Goal: Task Accomplishment & Management: Complete application form

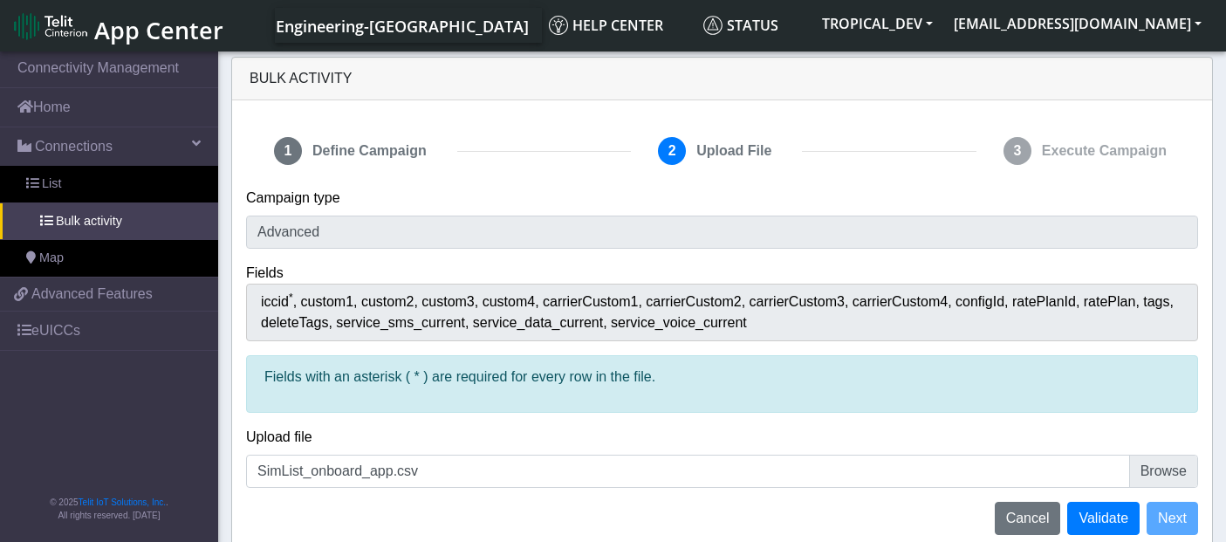
scroll to position [5, 0]
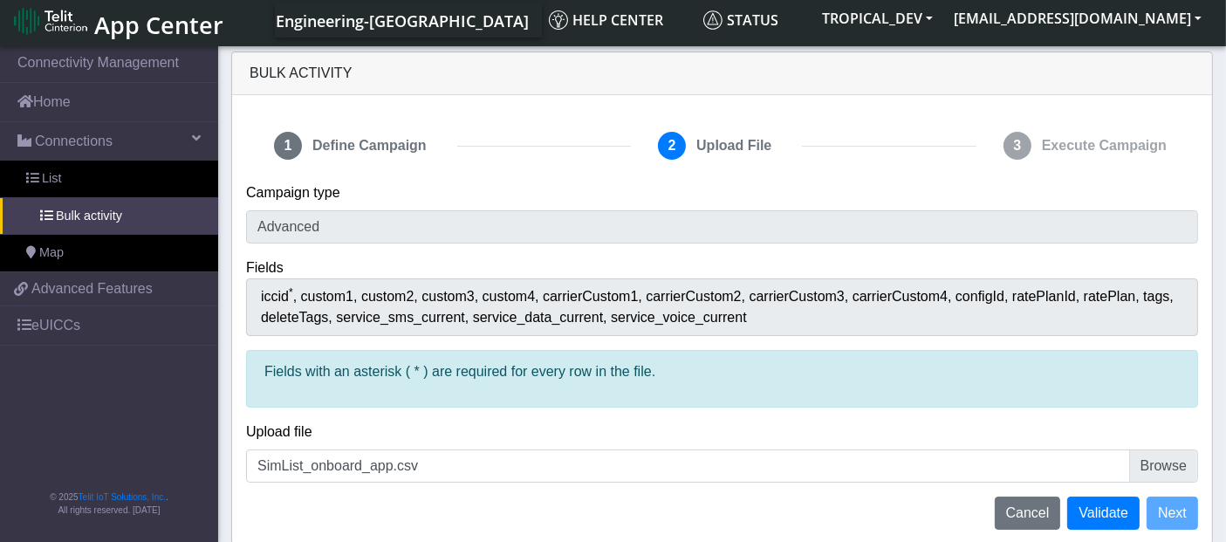
drag, startPoint x: 308, startPoint y: 374, endPoint x: 780, endPoint y: 385, distance: 472.0
click at [780, 385] on div "Fields with an asterisk ( * ) are required for every row in the file." at bounding box center [722, 379] width 952 height 58
click at [763, 381] on div "Fields with an asterisk ( * ) are required for every row in the file." at bounding box center [722, 379] width 952 height 58
click at [51, 250] on span "Map" at bounding box center [51, 252] width 24 height 19
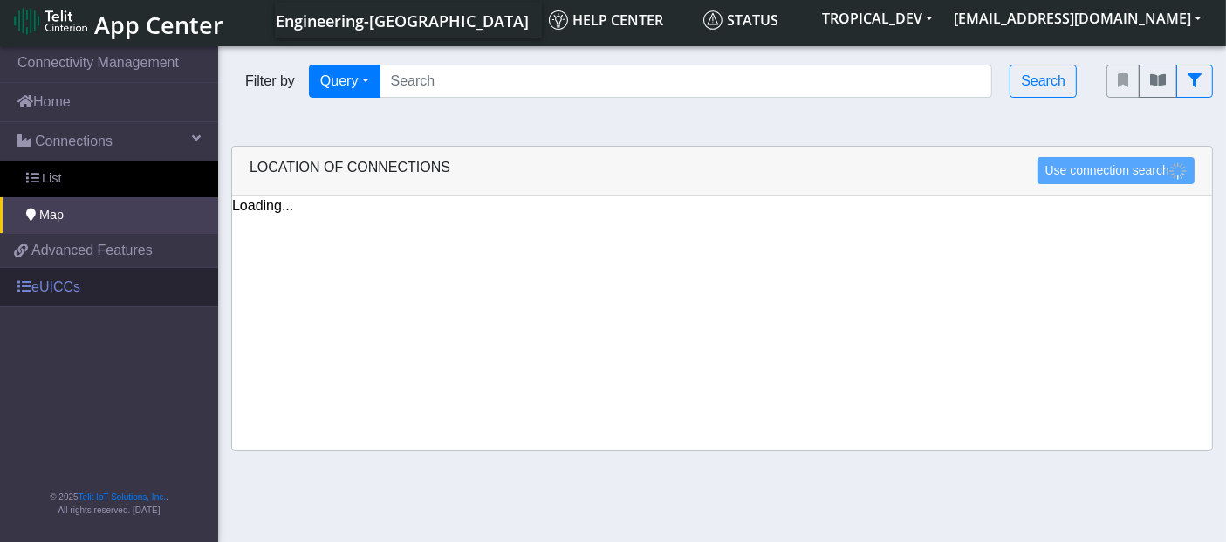
click at [84, 285] on link "eUICCs" at bounding box center [109, 287] width 218 height 38
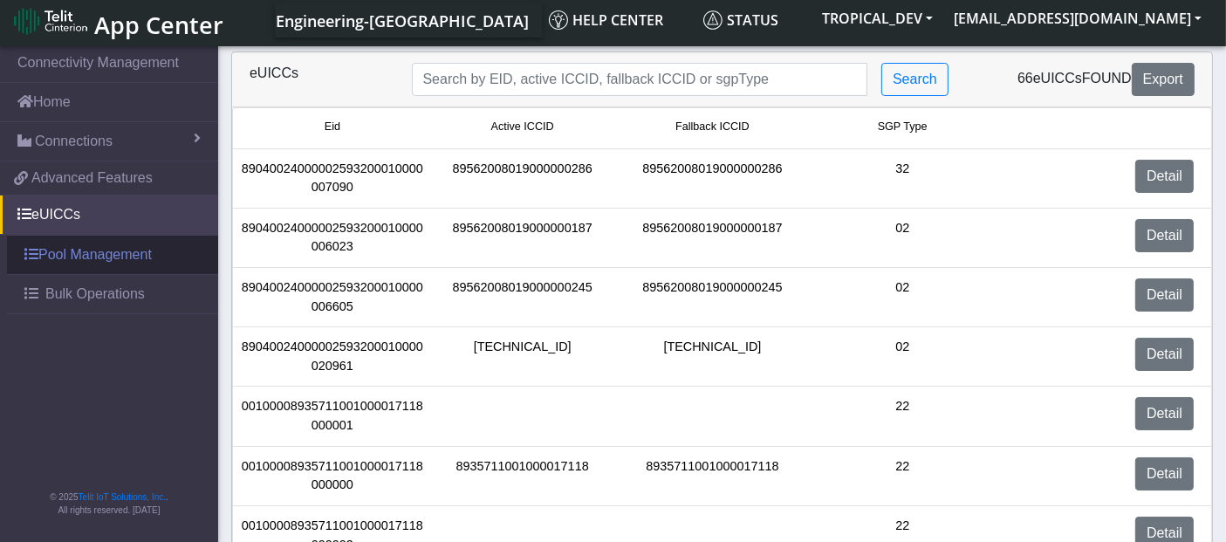
click at [93, 250] on link "Pool Management" at bounding box center [112, 255] width 211 height 38
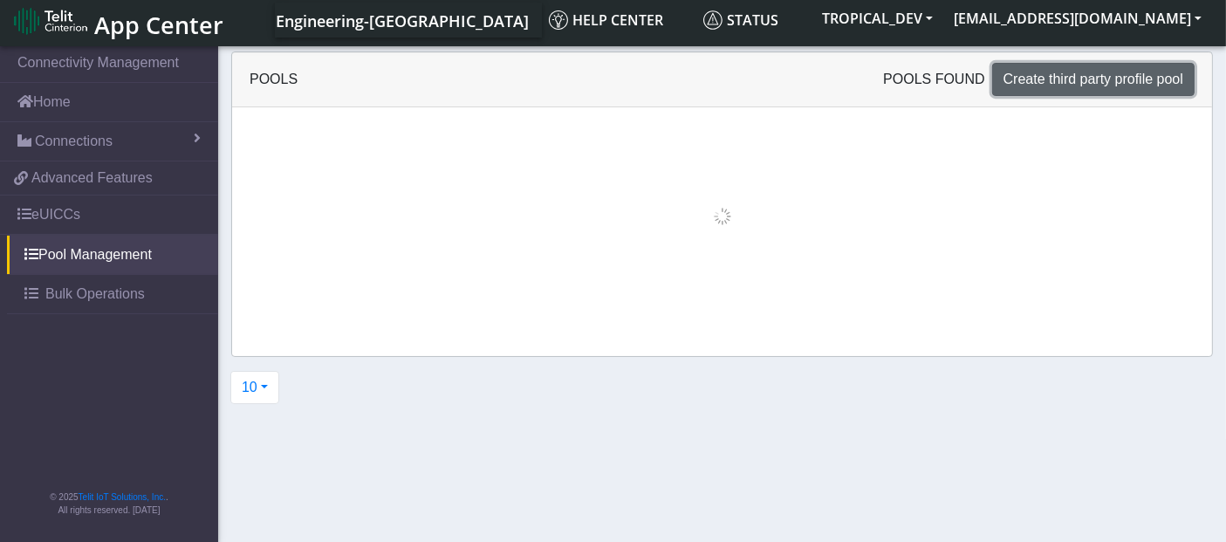
click at [1066, 87] on button "Create third party profile pool" at bounding box center [1093, 79] width 202 height 33
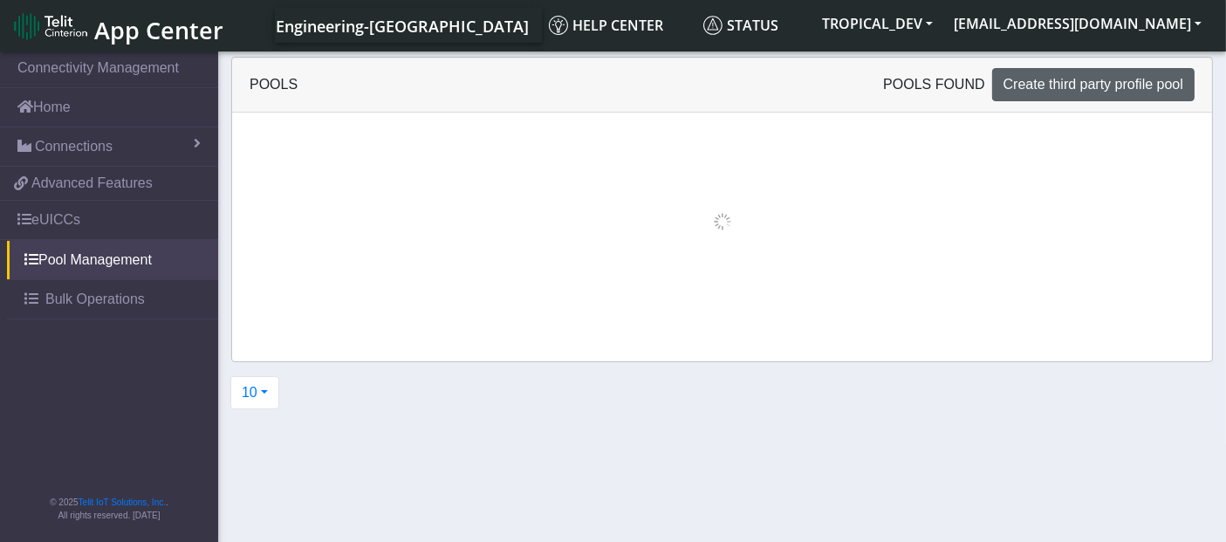
select select "IPv4"
select select "NONE"
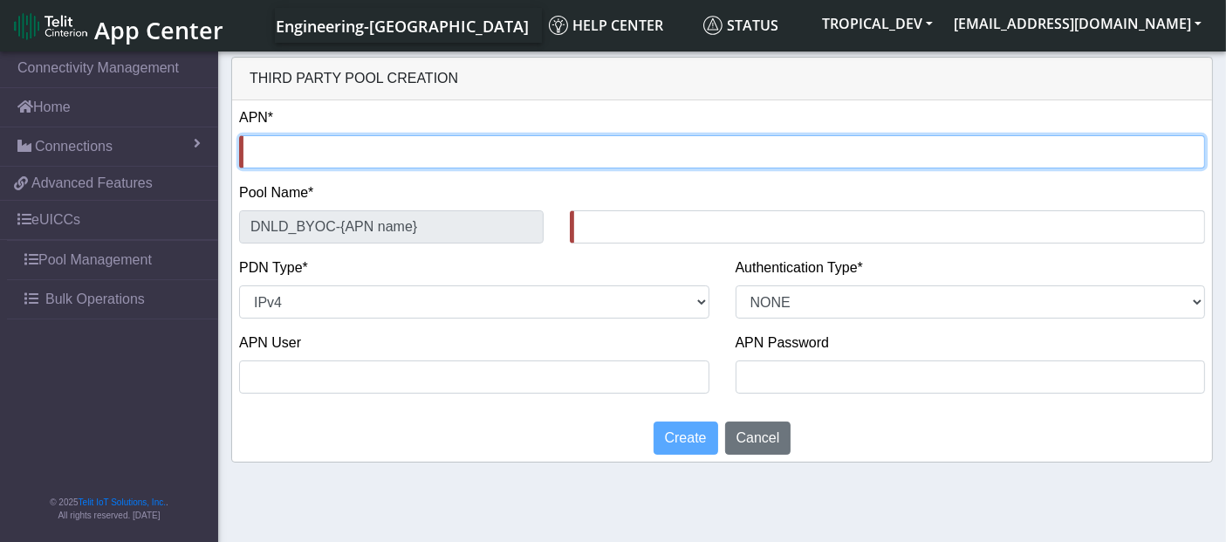
click at [331, 154] on input "text" at bounding box center [722, 151] width 966 height 33
type input "T"
type input "DNLD_BYOC-T-"
type input "Te"
type input "DNLD_BYOC-Te-"
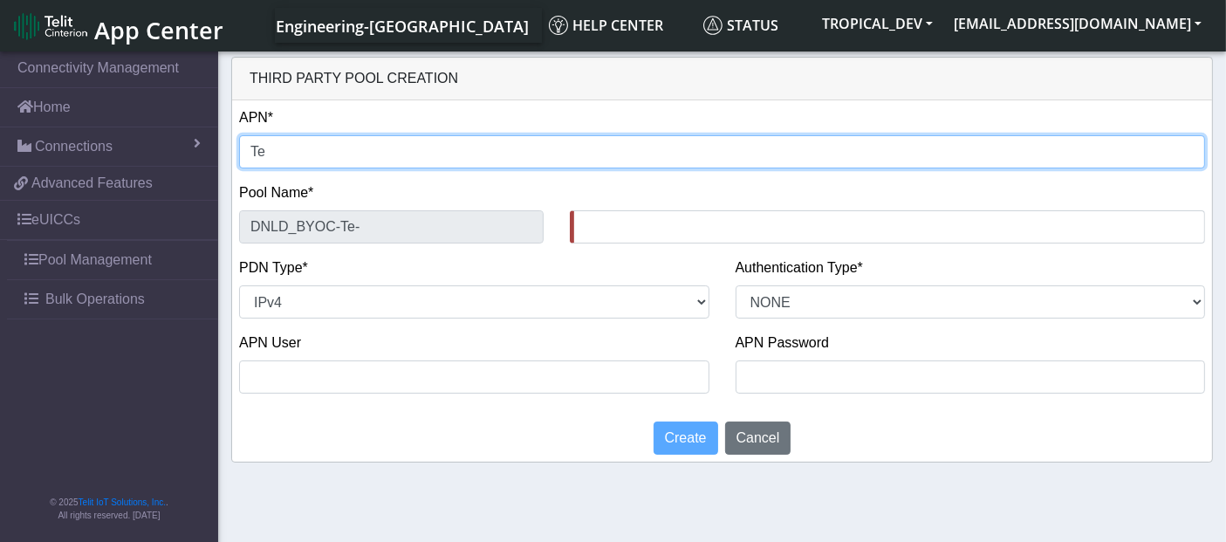
type input "Tes"
type input "DNLD_BYOC-Tes-"
type input "Test"
type input "DNLD_BYOC-Test-"
type input "Test_"
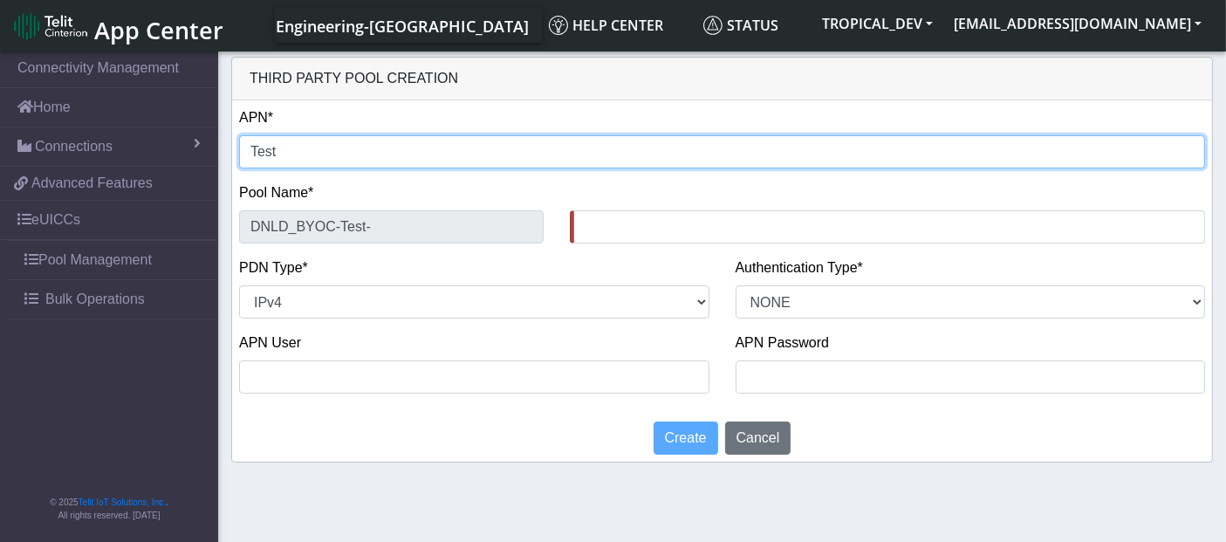
type input "DNLD_BYOC-Test_-"
type input "Test_9"
type input "DNLD_BYOC-Test_9-"
type input "Test_9A"
type input "DNLD_BYOC-Test_9A-"
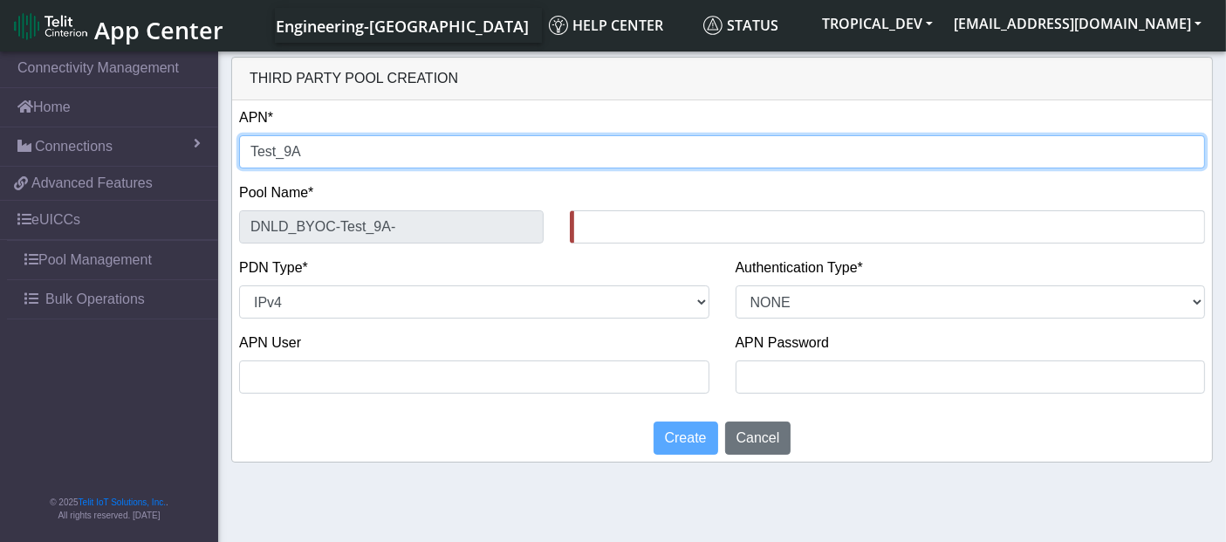
type input "Test_9"
type input "DNLD_BYOC-Test_9-"
type input "Test_9S"
type input "DNLD_BYOC-Test_9S-"
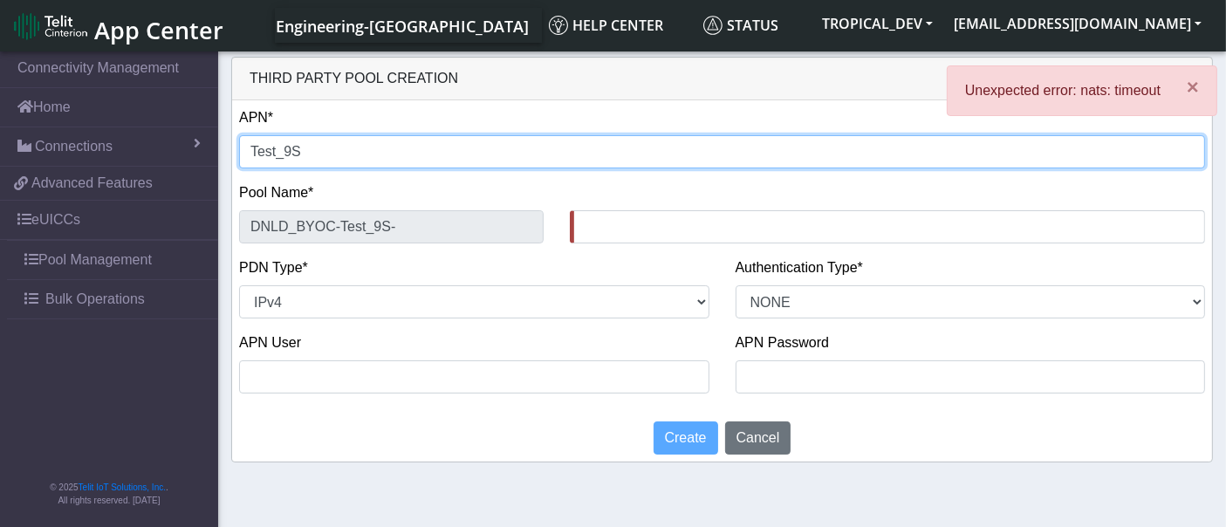
type input "Test_9Se"
type input "DNLD_BYOC-Test_9Se-"
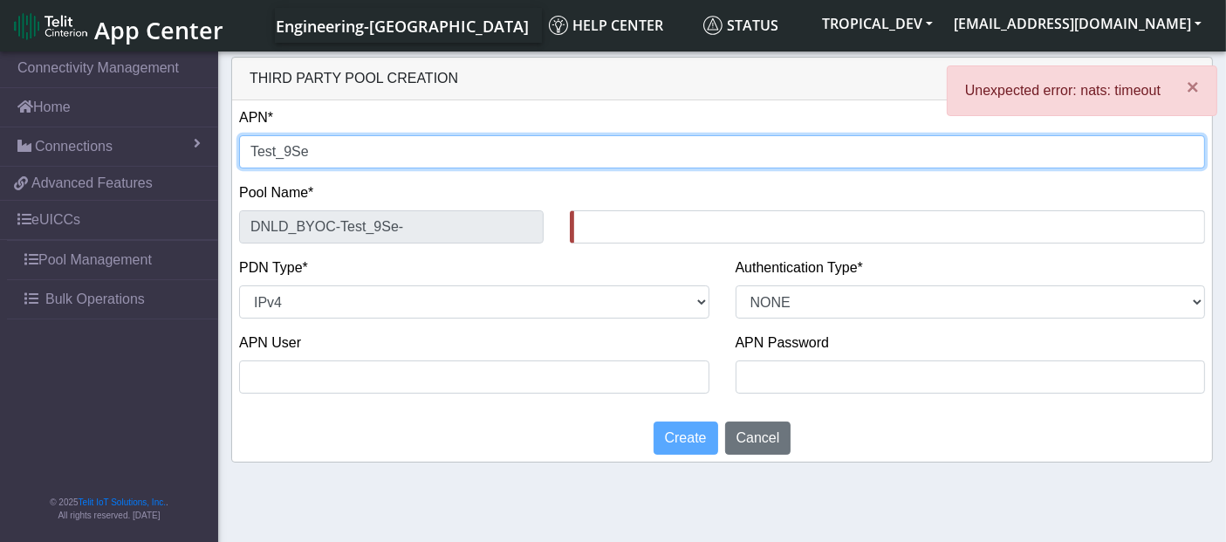
type input "Test_[DATE]"
type input "DNLD_BYOC-Test_[DATE]-"
drag, startPoint x: 326, startPoint y: 155, endPoint x: 248, endPoint y: 157, distance: 78.5
click at [248, 157] on input "Test_[DATE]" at bounding box center [722, 151] width 966 height 33
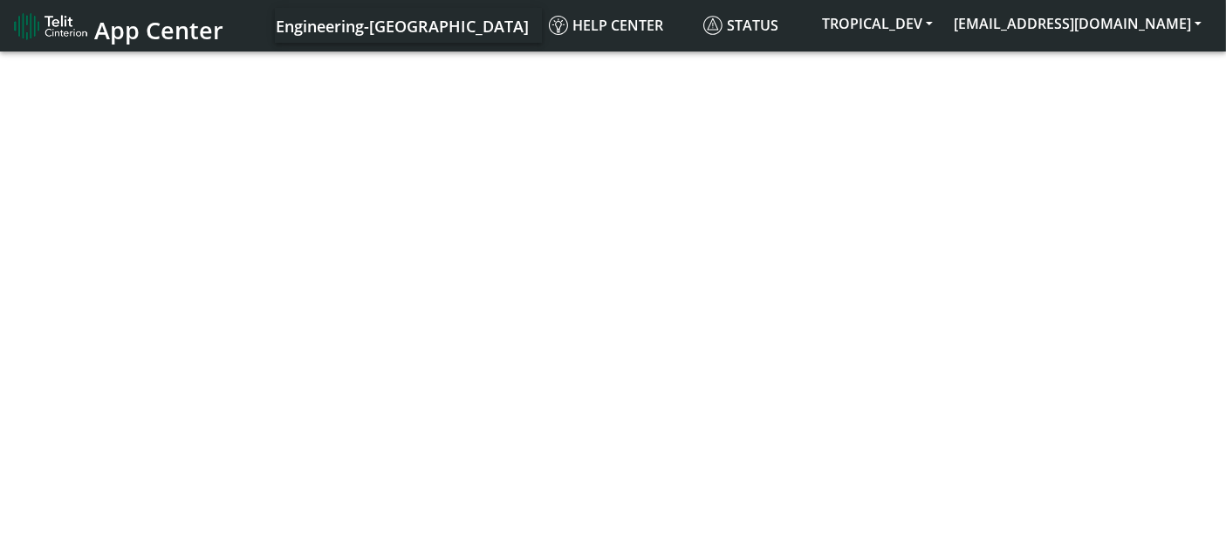
select select "IPv4"
select select "NONE"
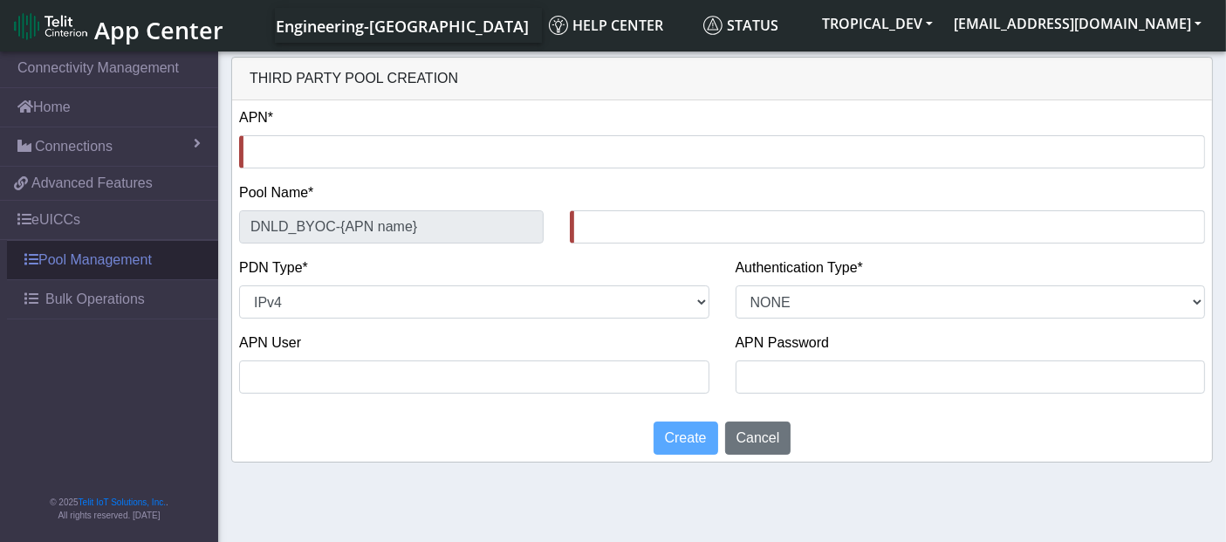
click at [88, 257] on link "Pool Management" at bounding box center [112, 260] width 211 height 38
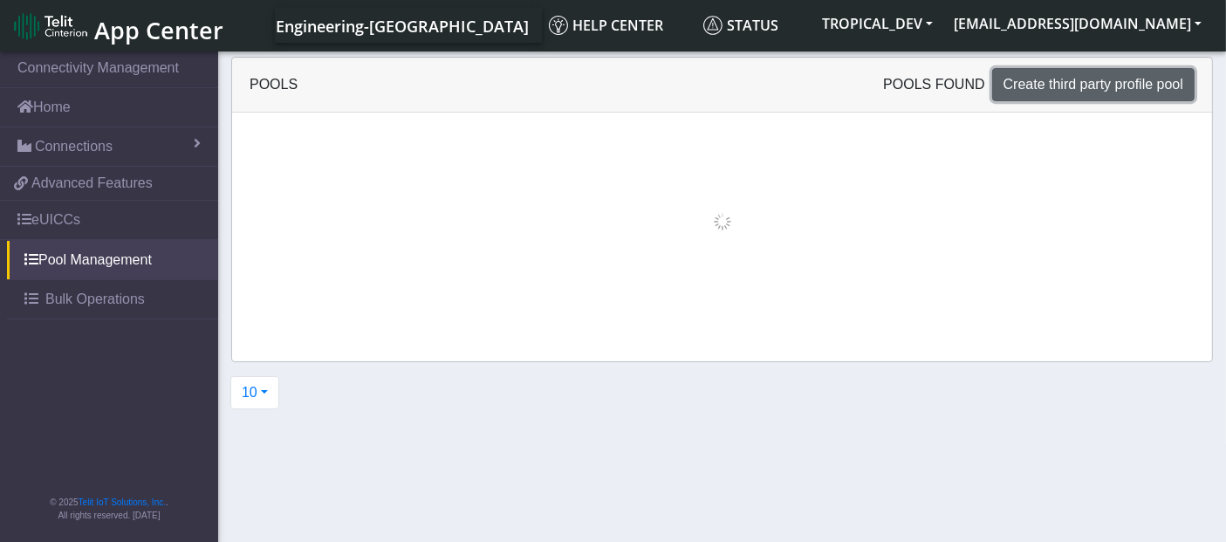
click at [1109, 83] on span "Create third party profile pool" at bounding box center [1093, 84] width 180 height 15
select select "IPv4"
select select "NONE"
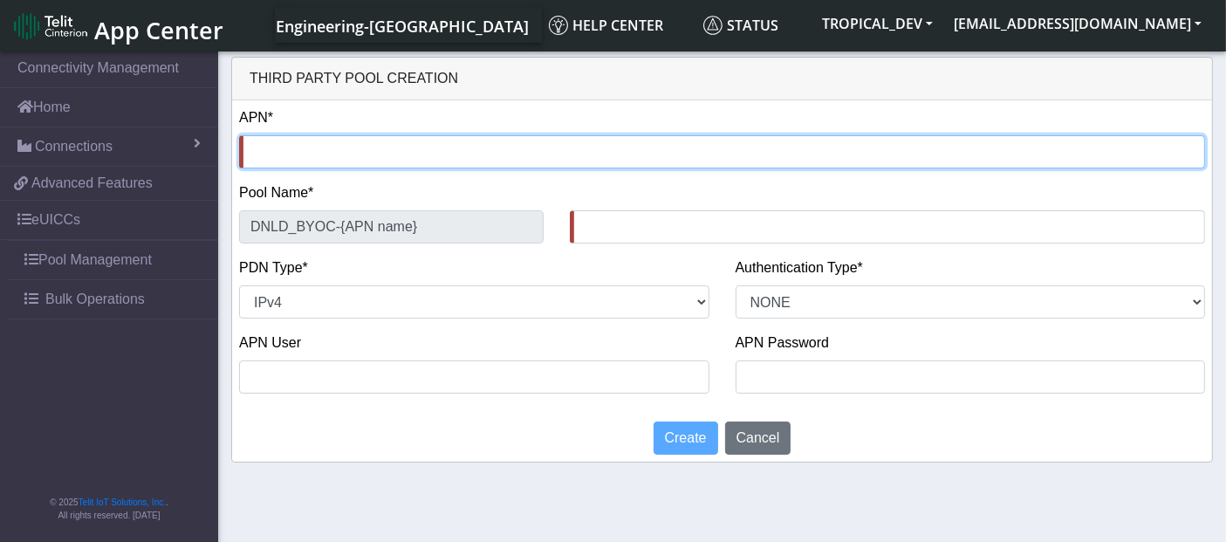
click at [256, 153] on input "text" at bounding box center [722, 151] width 966 height 33
type input "T"
type input "DNLD_BYOC-T-"
type input "Te"
type input "DNLD_BYOC-Te-"
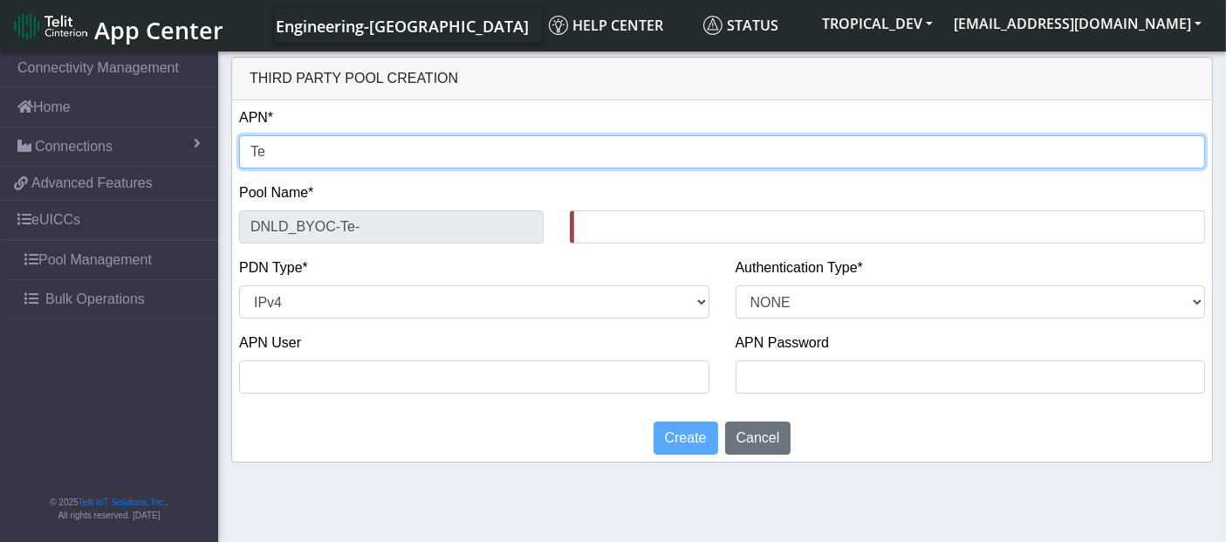
type input "Tes"
type input "DNLD_BYOC-Tes-"
type input "Test"
type input "DNLD_BYOC-Test-"
type input "Test_"
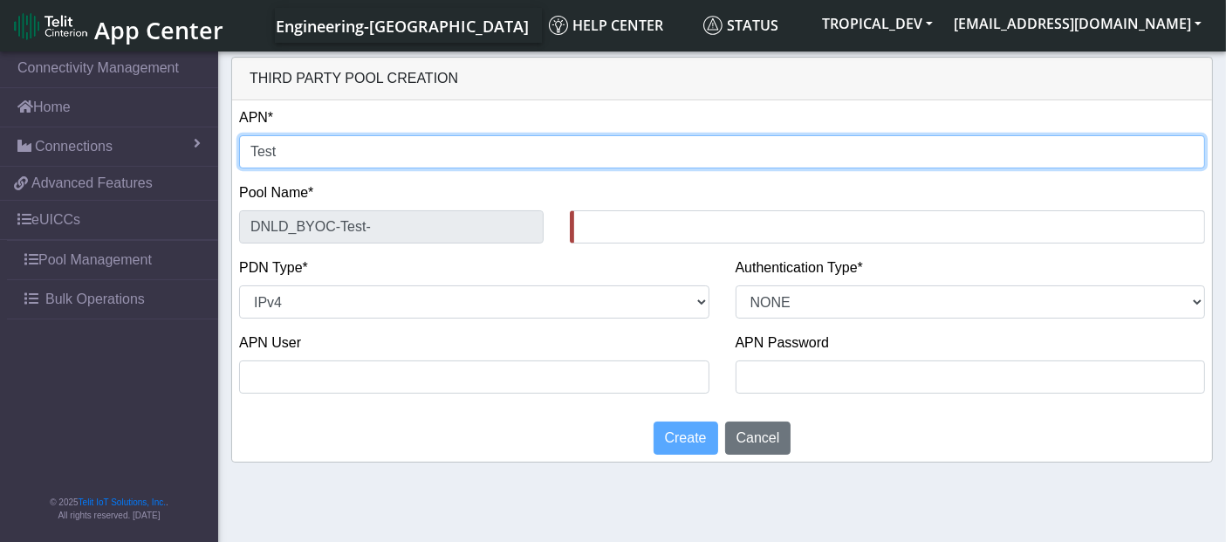
type input "DNLD_BYOC-Test_-"
type input "Test_9"
type input "DNLD_BYOC-Test_9-"
type input "Test_9S"
type input "DNLD_BYOC-Test_9S-"
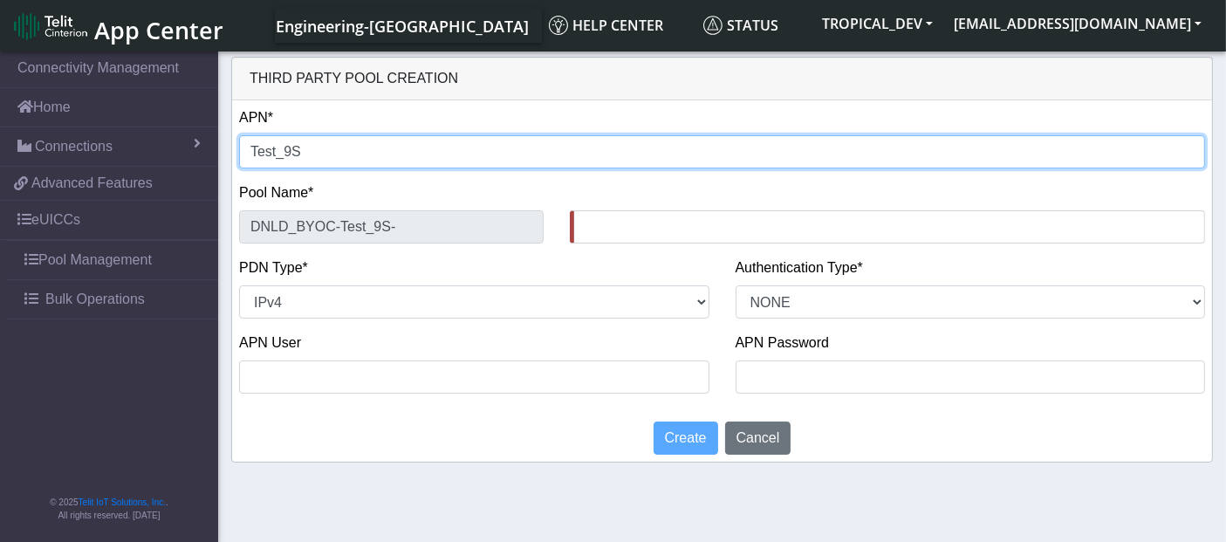
type input "Test_9Se"
type input "DNLD_BYOC-Test_9Se-"
type input "Test_[DATE]"
type input "DNLD_BYOC-Test_[DATE]-"
type input "Test_[DATE]"
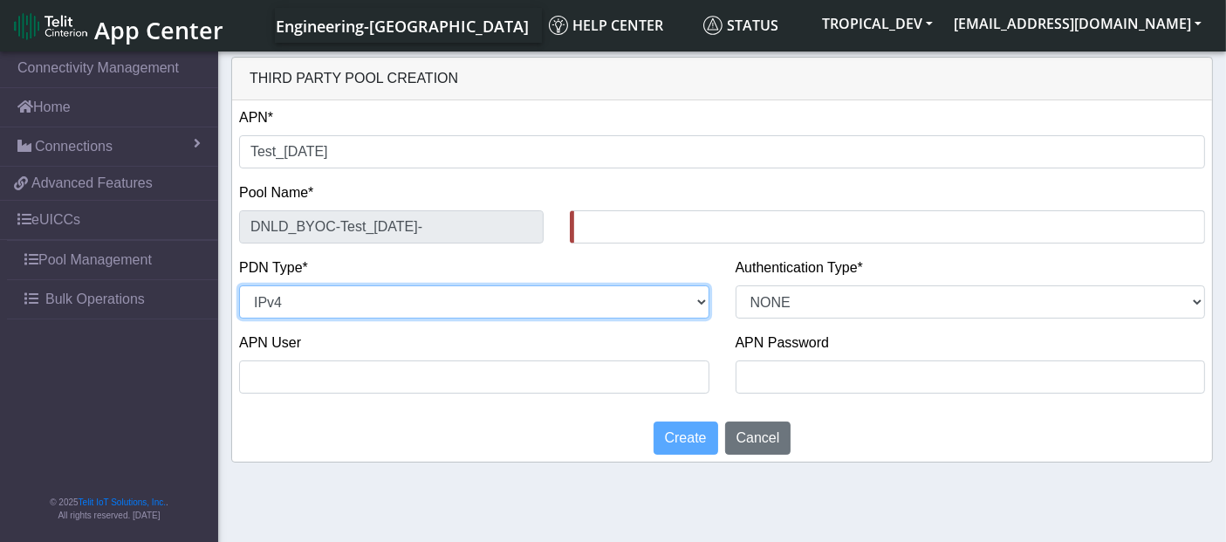
click at [322, 297] on select "NON_IP IPv4 IPv6 IPv4v6" at bounding box center [474, 301] width 470 height 33
drag, startPoint x: 322, startPoint y: 297, endPoint x: 361, endPoint y: 297, distance: 39.3
click at [322, 297] on select "NON_IP IPv4 IPv6 IPv4v6" at bounding box center [474, 301] width 470 height 33
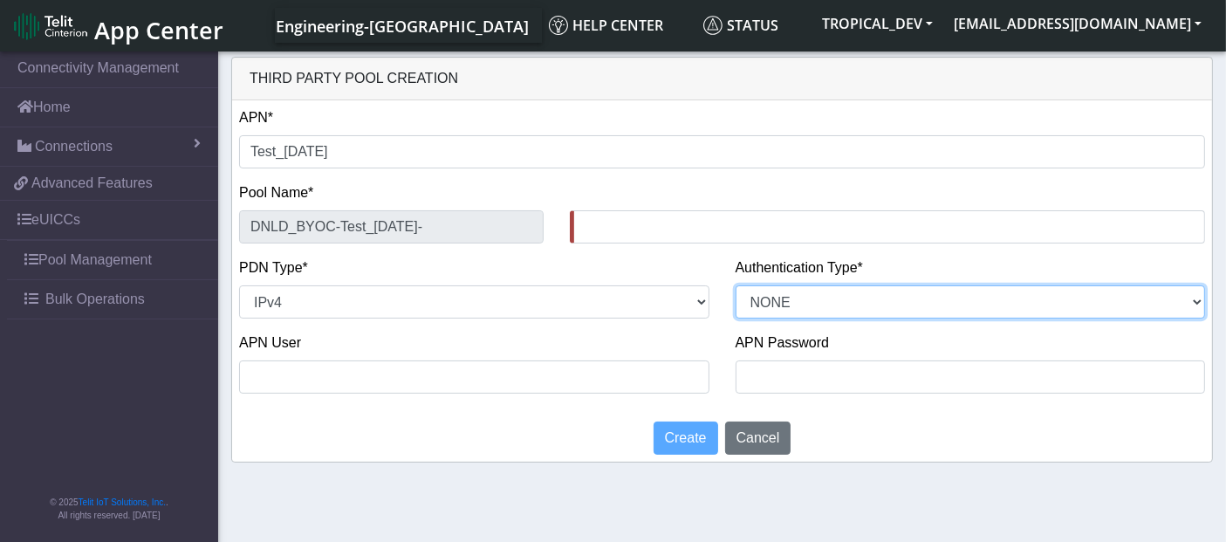
click at [917, 303] on select "PAP CHAP PAP_OR_CHAP NONE" at bounding box center [970, 301] width 470 height 33
click at [735, 285] on select "PAP CHAP PAP_OR_CHAP NONE" at bounding box center [970, 301] width 470 height 33
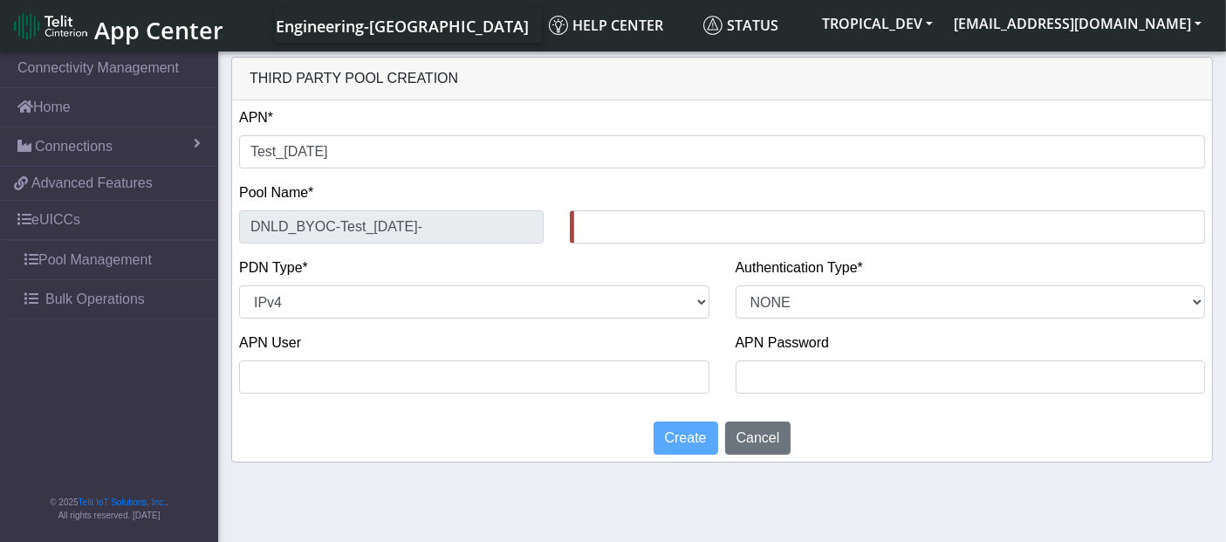
click at [322, 405] on div "APN User" at bounding box center [474, 369] width 496 height 75
